Goal: Task Accomplishment & Management: Manage account settings

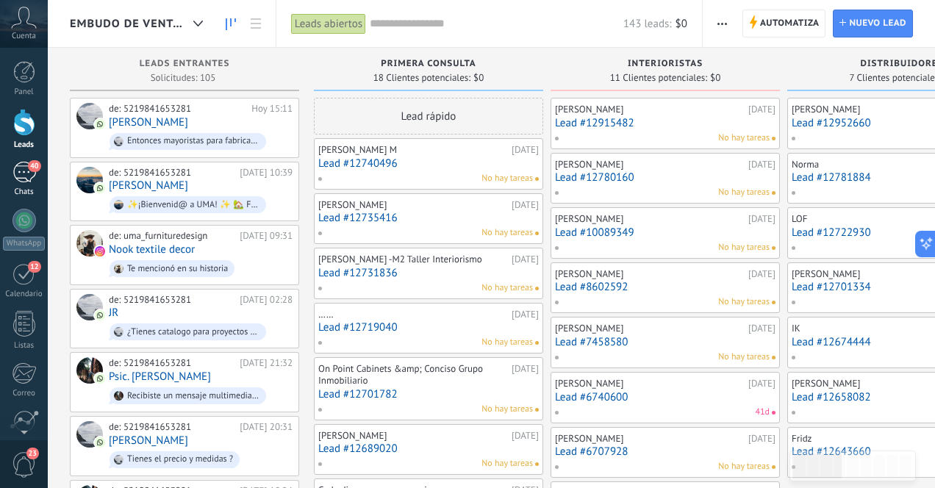
click at [23, 171] on div "40" at bounding box center [24, 172] width 24 height 21
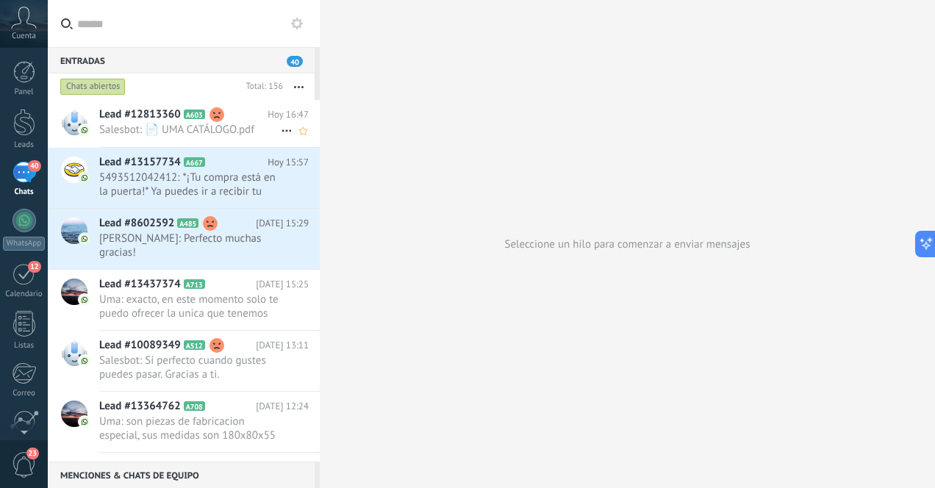
click at [193, 132] on span "Salesbot: 📄 UMA CATÁLOGO.pdf" at bounding box center [190, 130] width 182 height 14
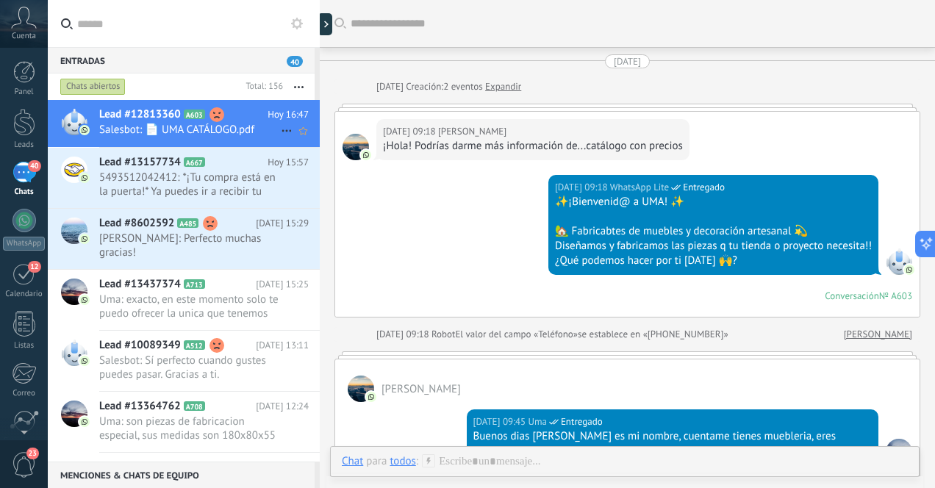
scroll to position [2089, 0]
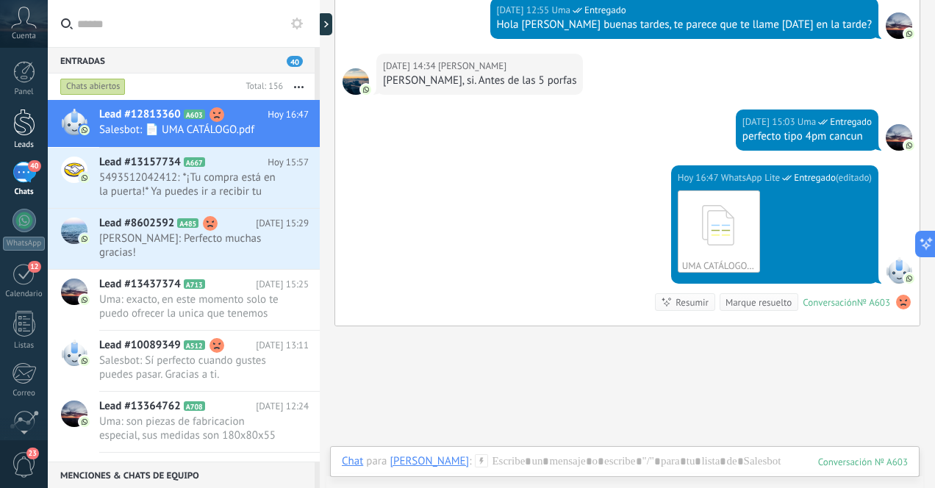
click at [29, 121] on div at bounding box center [24, 122] width 22 height 27
